Goal: Task Accomplishment & Management: Use online tool/utility

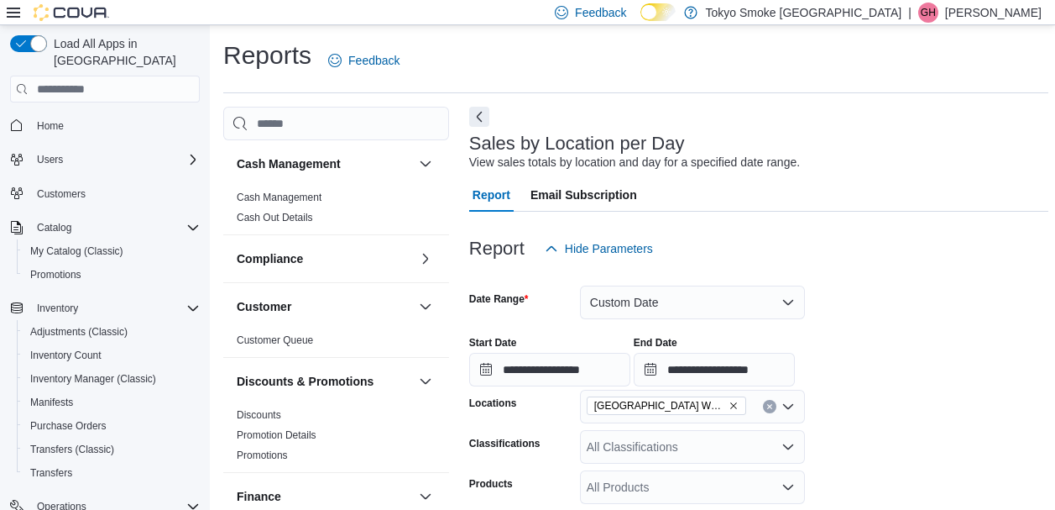
scroll to position [623, 0]
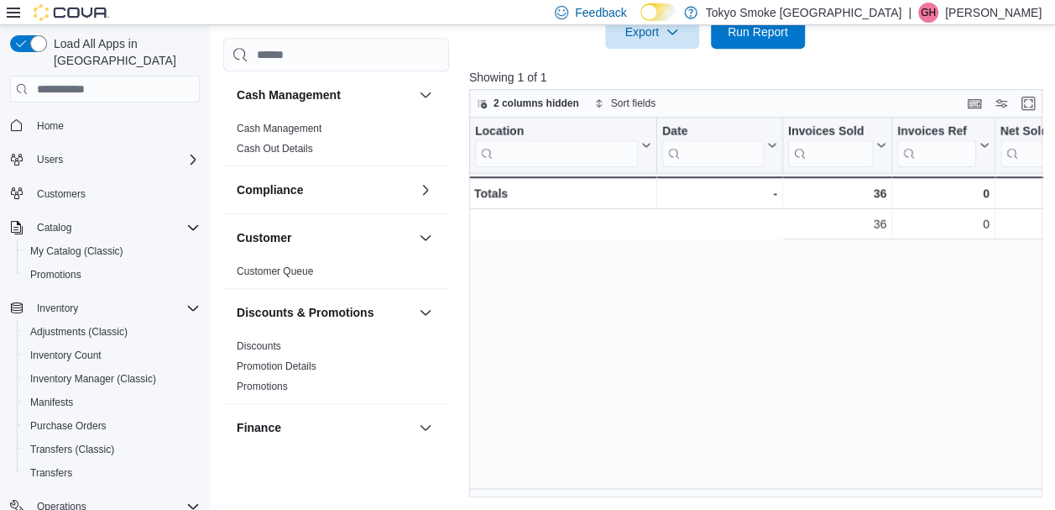
drag, startPoint x: 0, startPoint y: 0, endPoint x: 844, endPoint y: 239, distance: 876.8
click at [930, 301] on div "Location Click to view column header actions Date Click to view column header a…" at bounding box center [758, 308] width 579 height 380
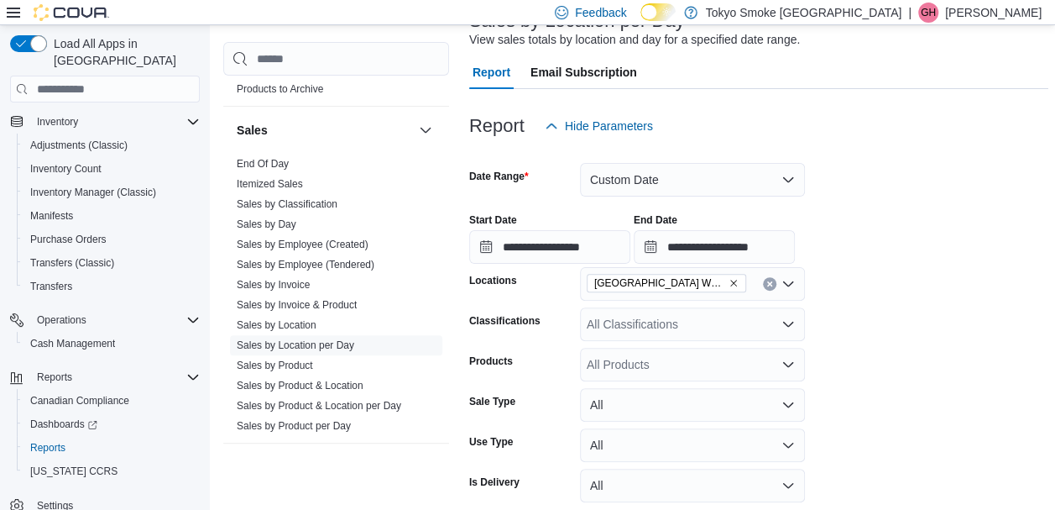
scroll to position [119, 0]
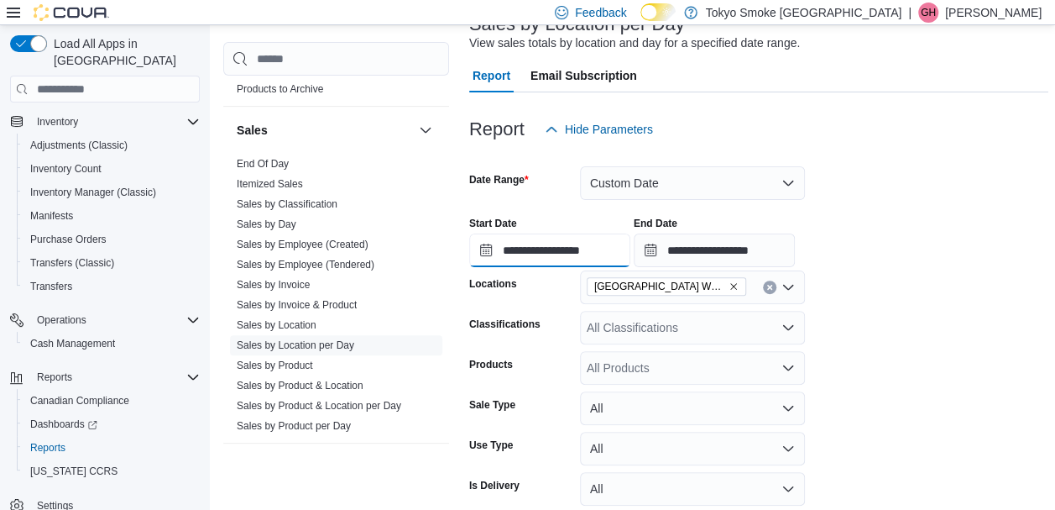
click at [588, 248] on input "**********" at bounding box center [549, 250] width 161 height 34
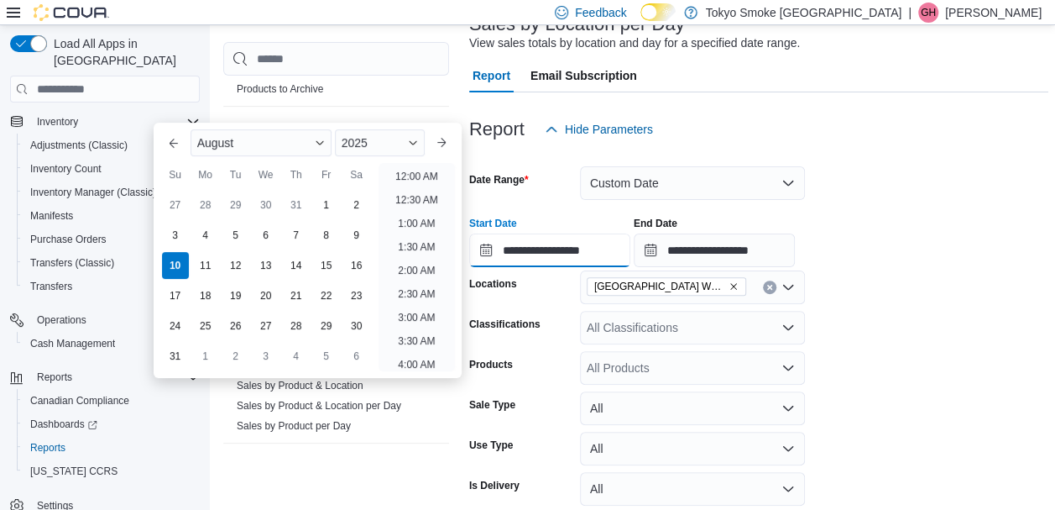
scroll to position [923, 0]
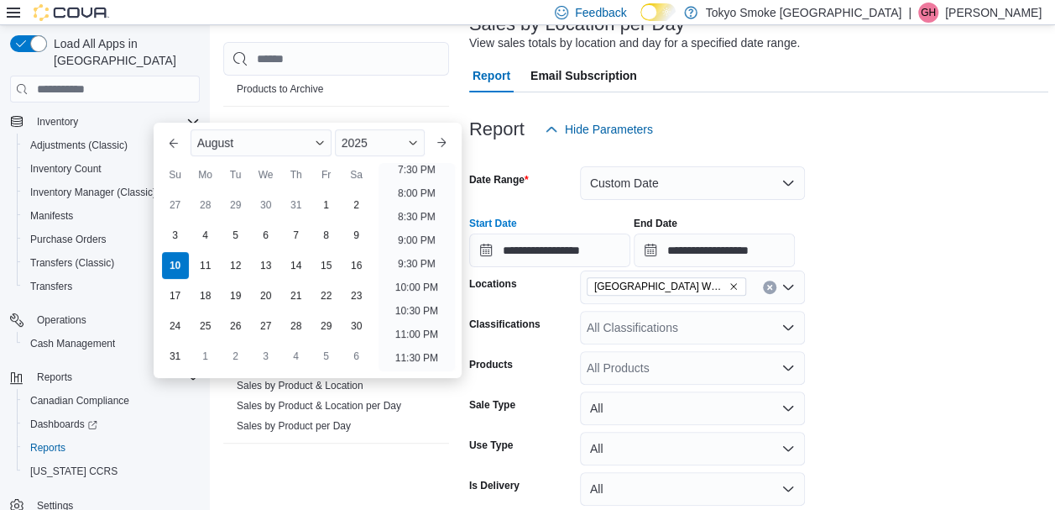
click at [901, 287] on form "**********" at bounding box center [758, 349] width 579 height 406
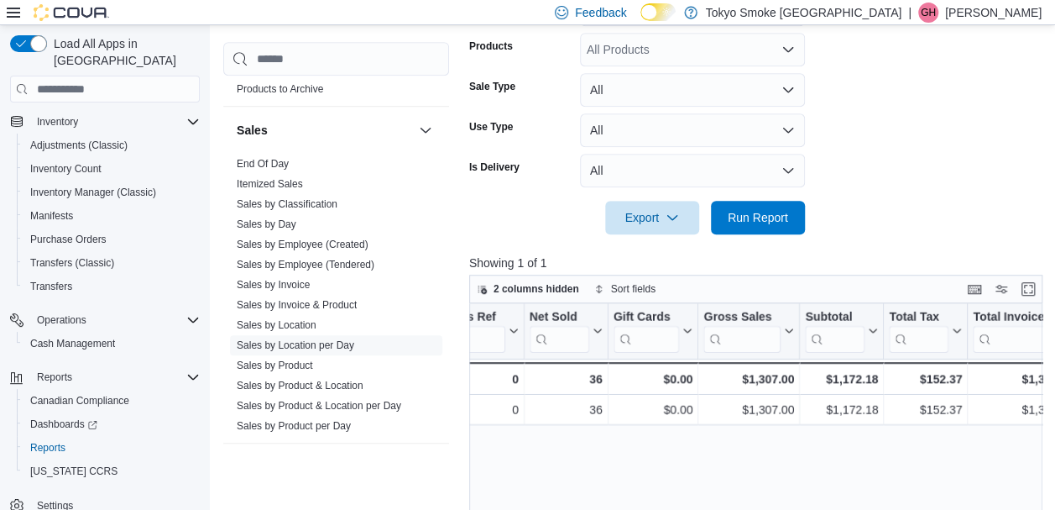
scroll to position [455, 0]
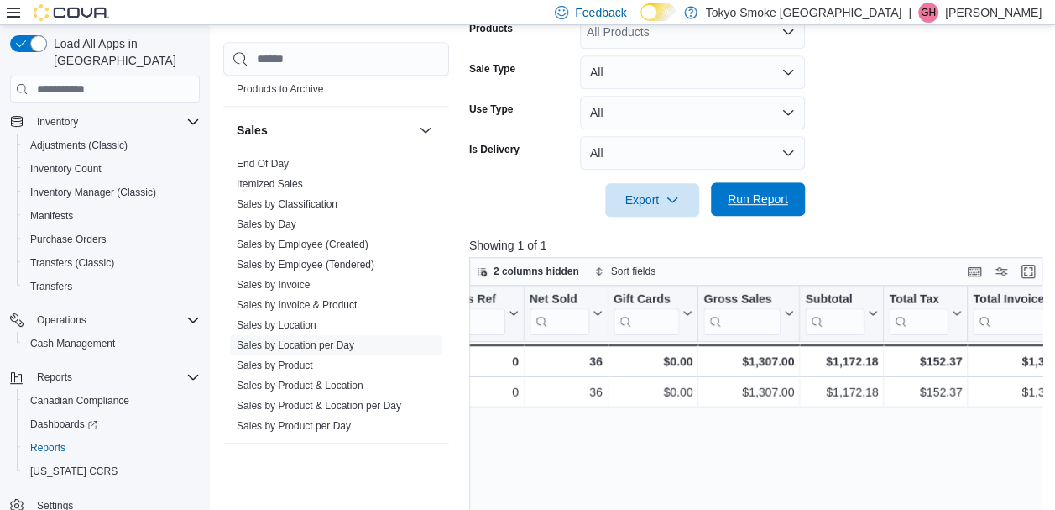
click at [741, 189] on span "Run Report" at bounding box center [758, 199] width 74 height 34
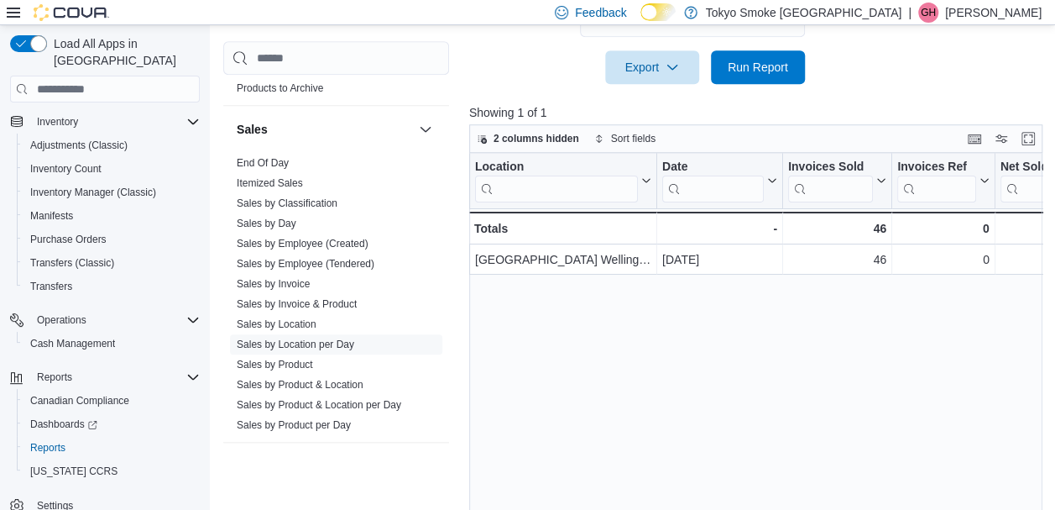
scroll to position [623, 0]
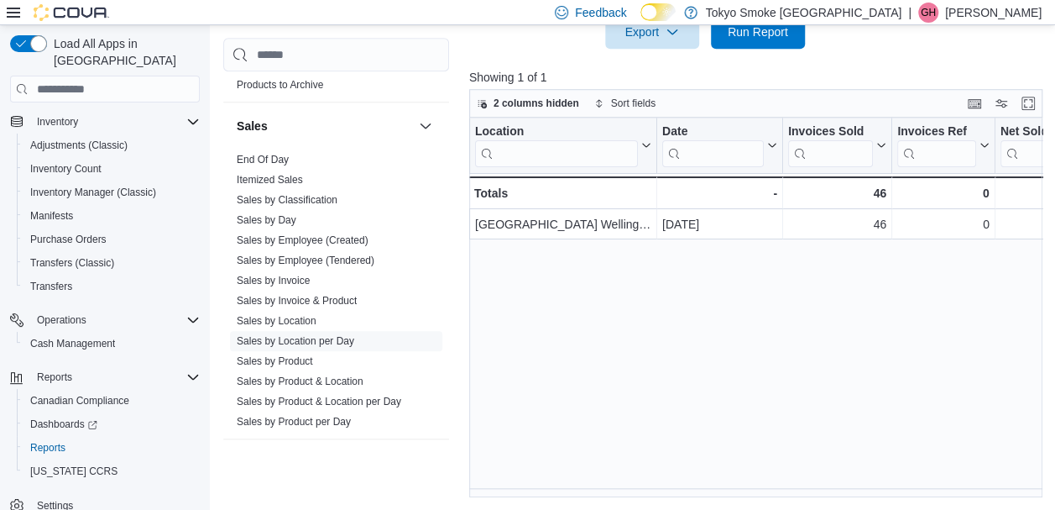
click at [668, 306] on div "Location Click to view column header actions Date Click to view column header a…" at bounding box center [758, 308] width 579 height 380
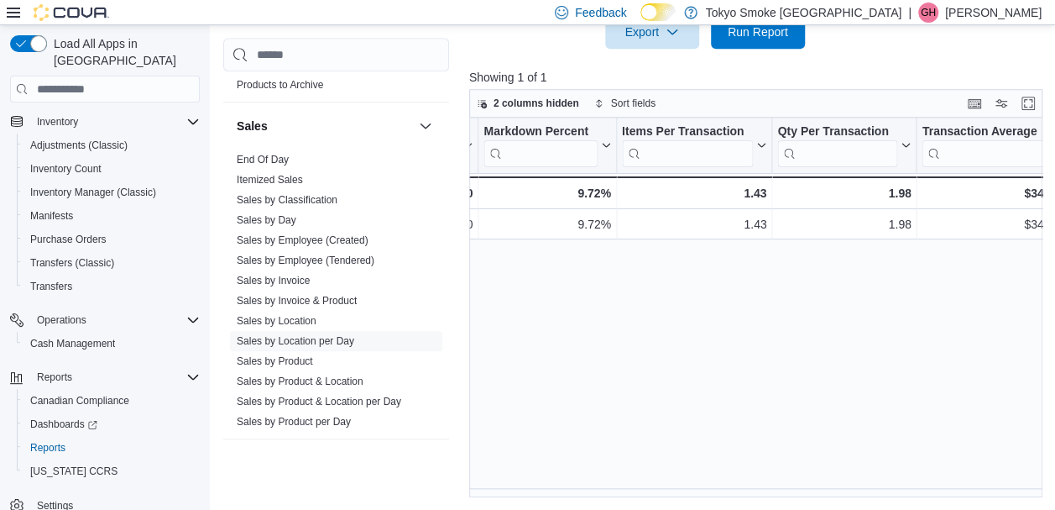
scroll to position [0, 1500]
click at [672, 279] on div "Location Click to view column header actions Date Click to view column header a…" at bounding box center [758, 308] width 579 height 380
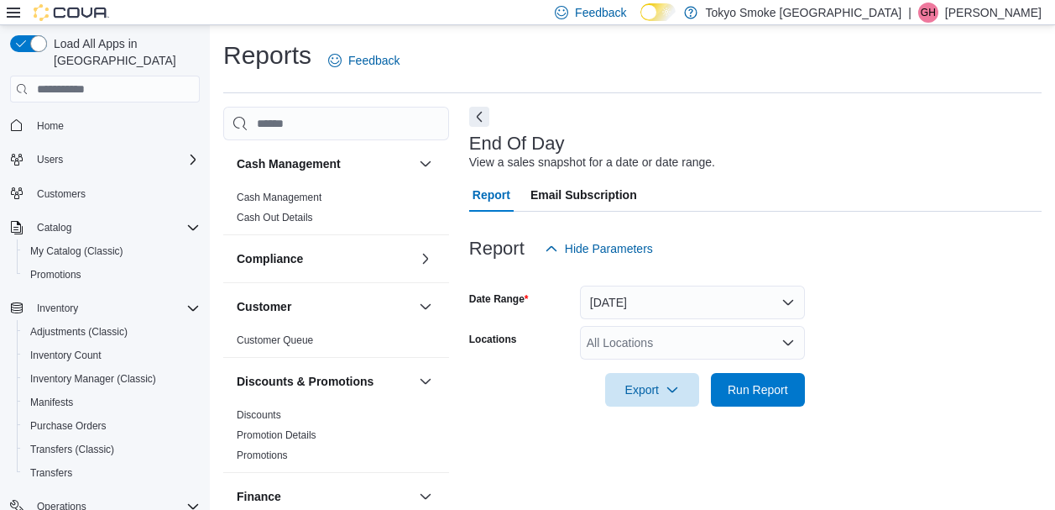
scroll to position [26, 0]
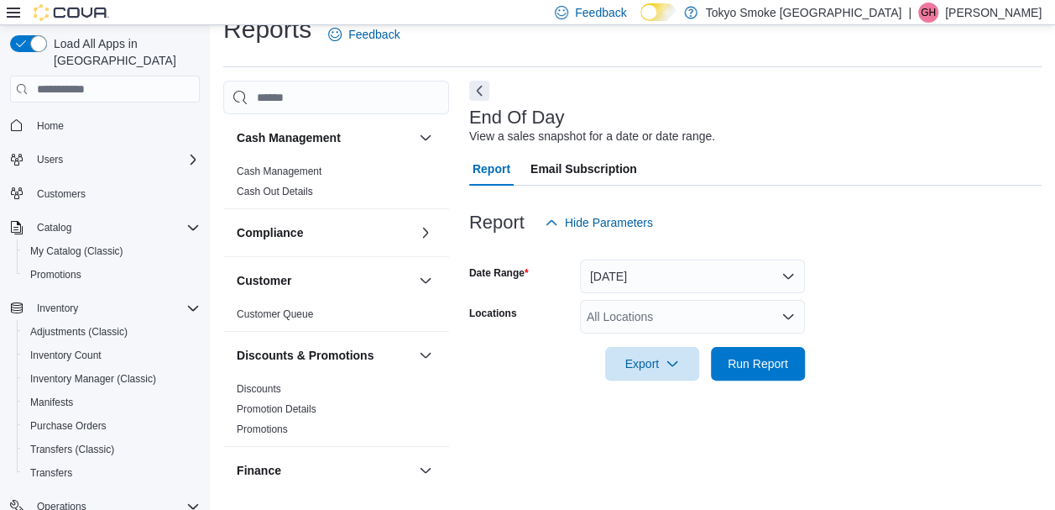
click at [695, 316] on div "All Locations" at bounding box center [692, 317] width 225 height 34
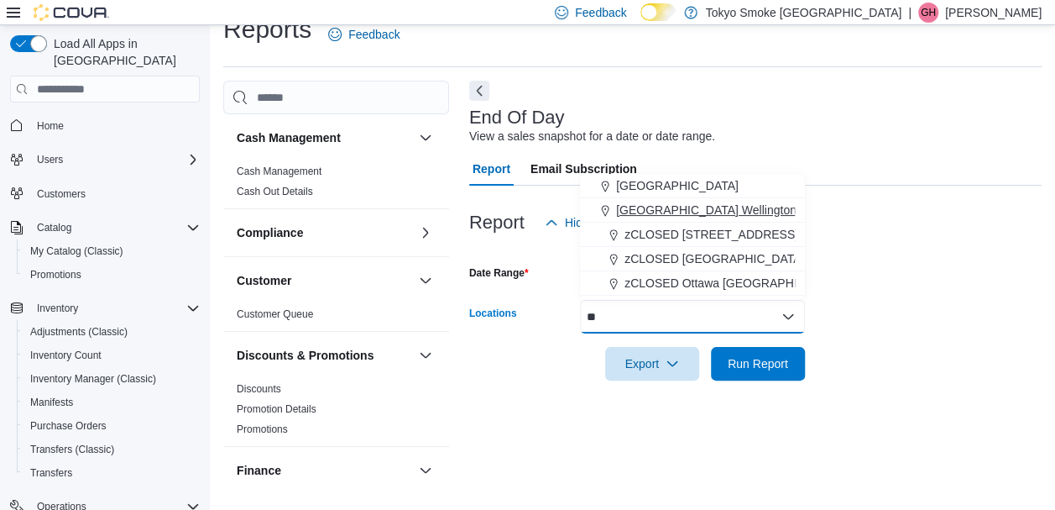
type input "**"
click at [725, 209] on span "[GEOGRAPHIC_DATA] Wellington Corners" at bounding box center [728, 209] width 225 height 17
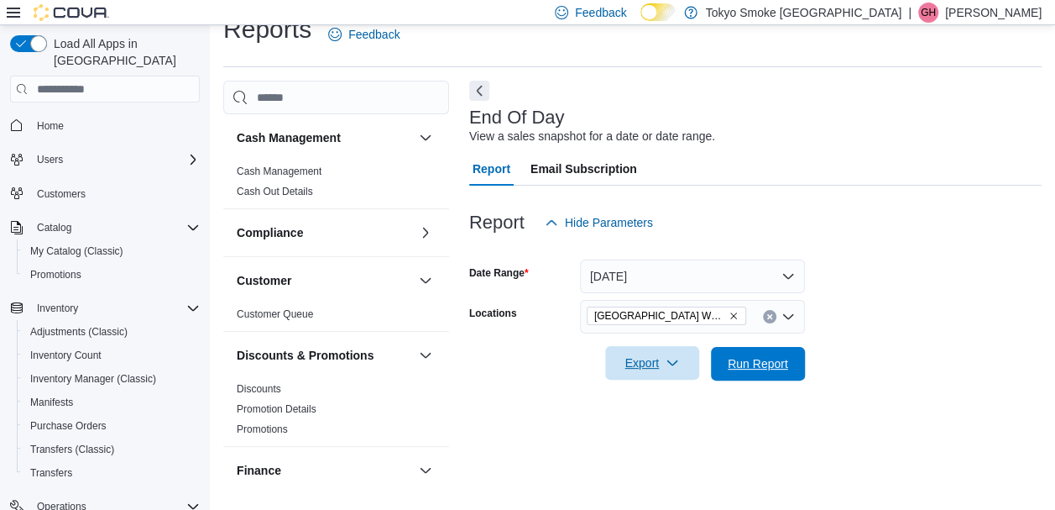
drag, startPoint x: 750, startPoint y: 365, endPoint x: 625, endPoint y: 364, distance: 124.2
click at [751, 363] on span "Run Report" at bounding box center [758, 363] width 60 height 17
click at [638, 361] on span "Export" at bounding box center [646, 363] width 74 height 34
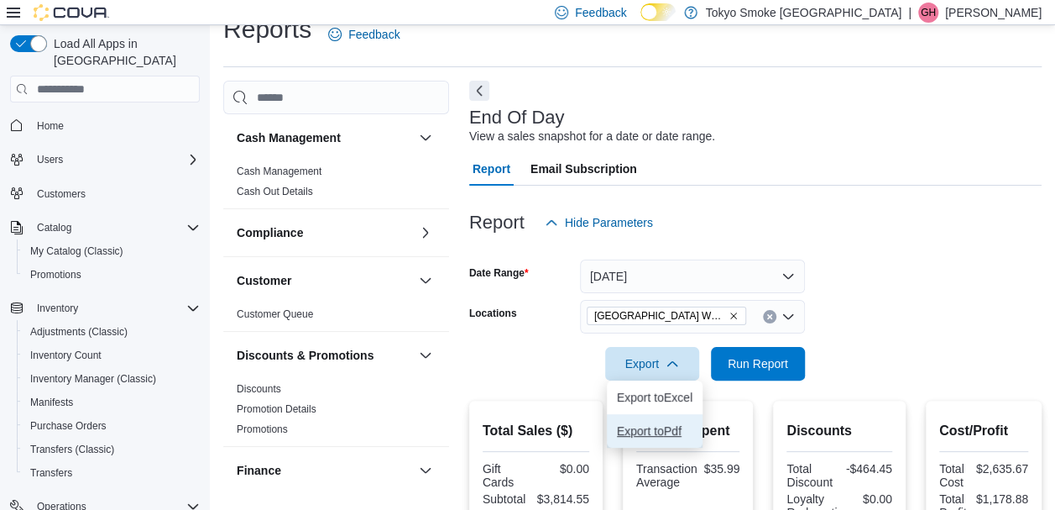
click at [684, 430] on span "Export to Pdf" at bounding box center [655, 430] width 76 height 13
